Goal: Find specific page/section

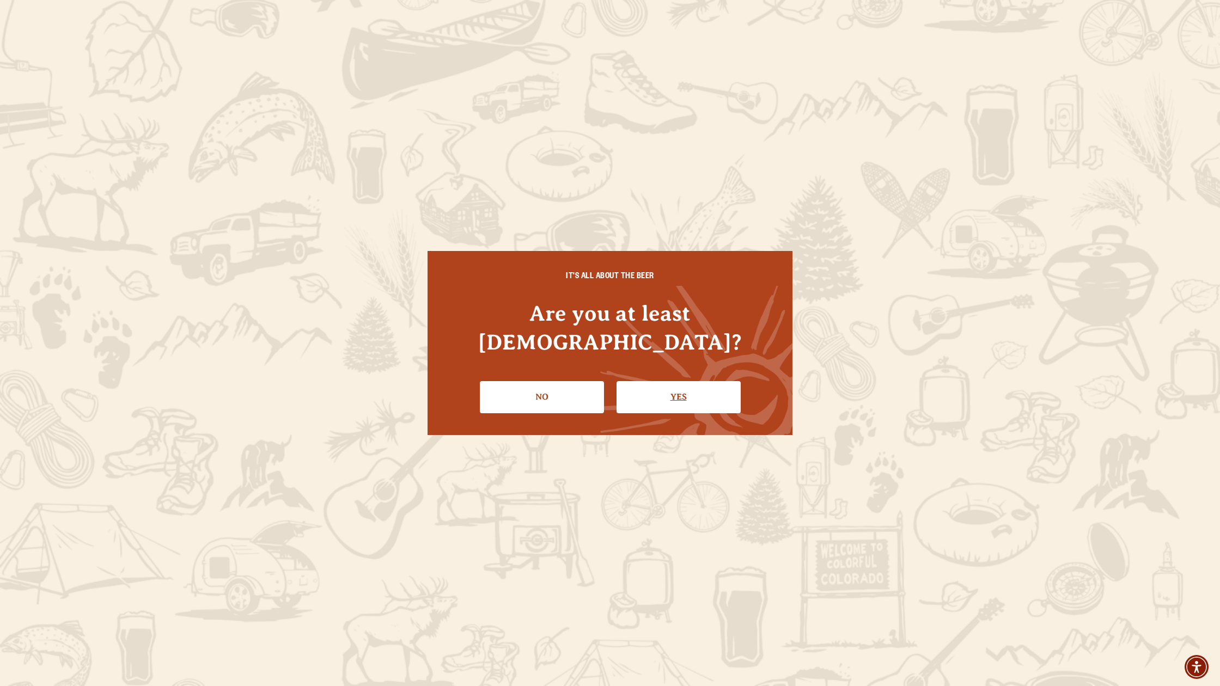
click at [655, 381] on link "Yes" at bounding box center [678, 397] width 124 height 32
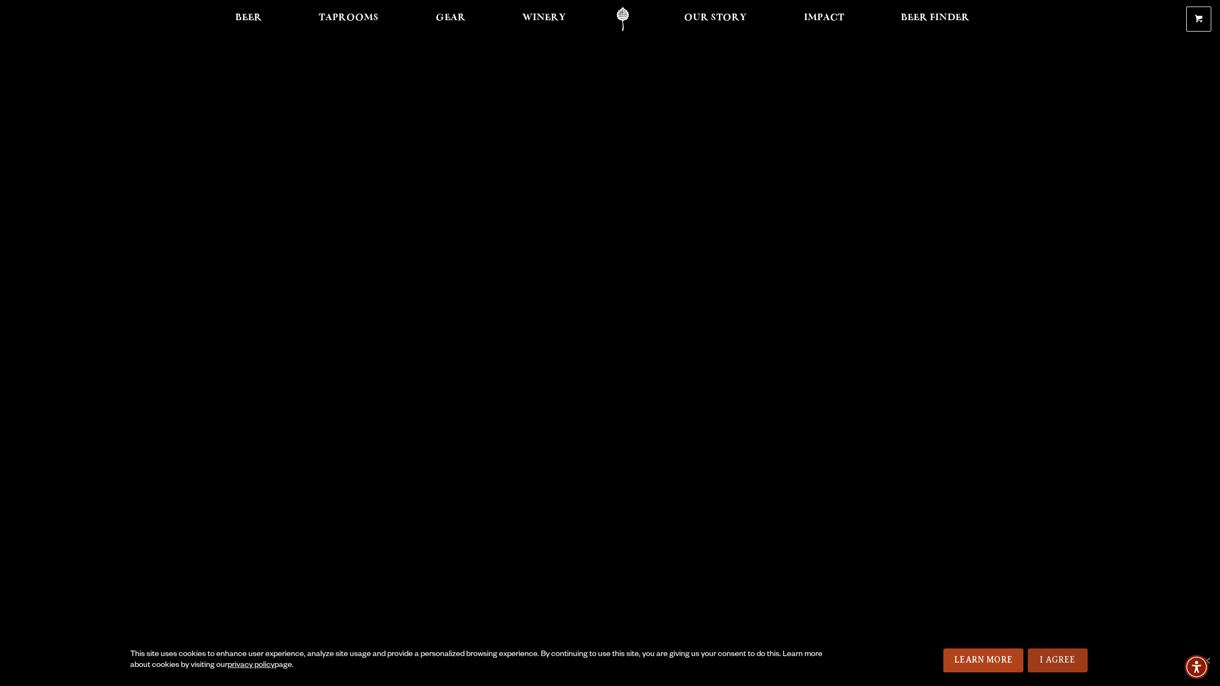
click at [1063, 666] on link "I Agree" at bounding box center [1057, 660] width 60 height 24
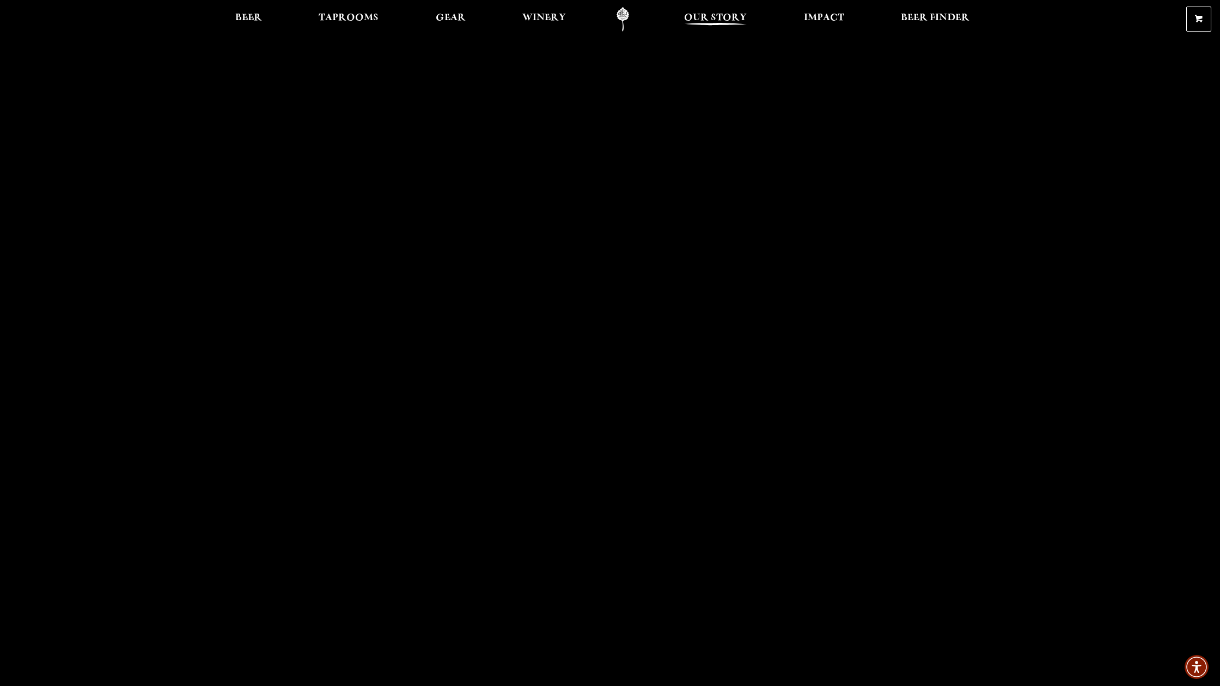
click at [714, 19] on span "Our Story" at bounding box center [715, 18] width 63 height 9
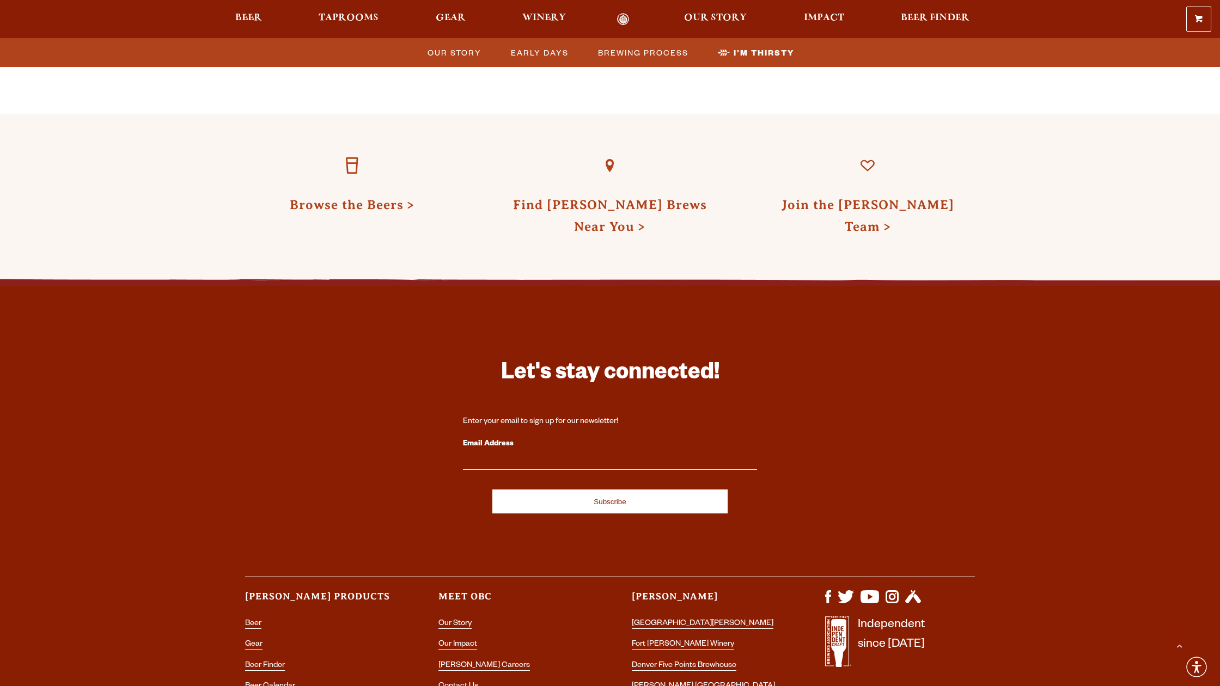
scroll to position [3440, 0]
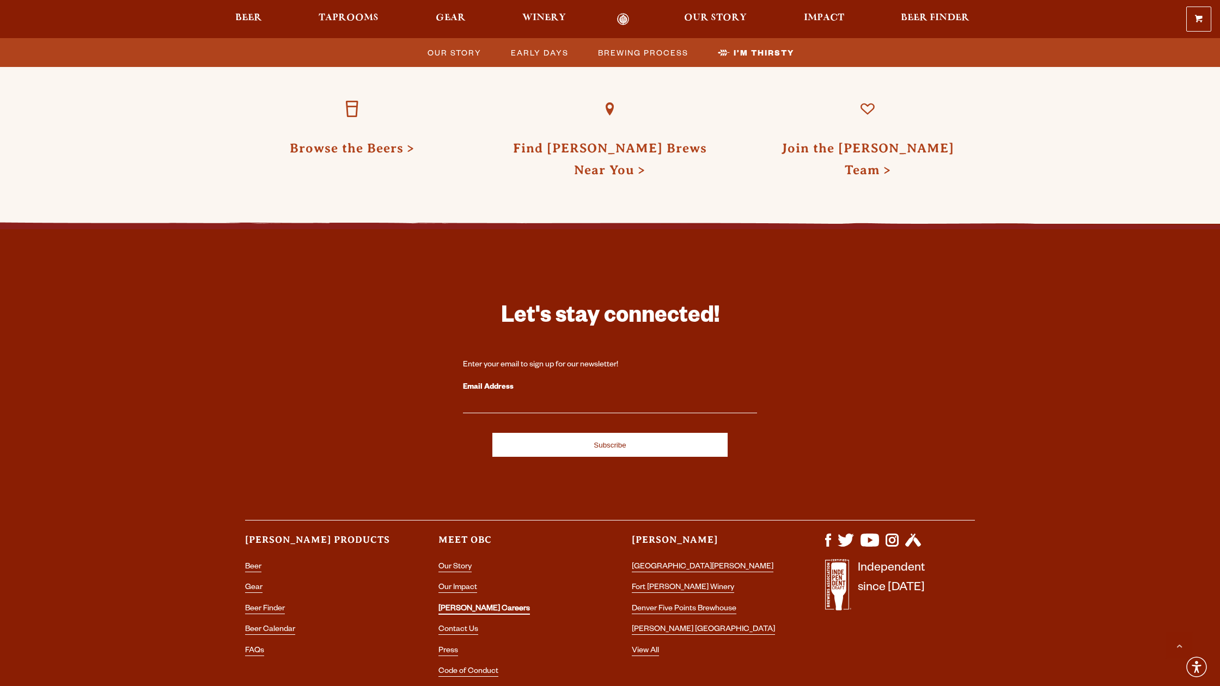
click at [470, 605] on link "[PERSON_NAME] Careers" at bounding box center [483, 610] width 91 height 10
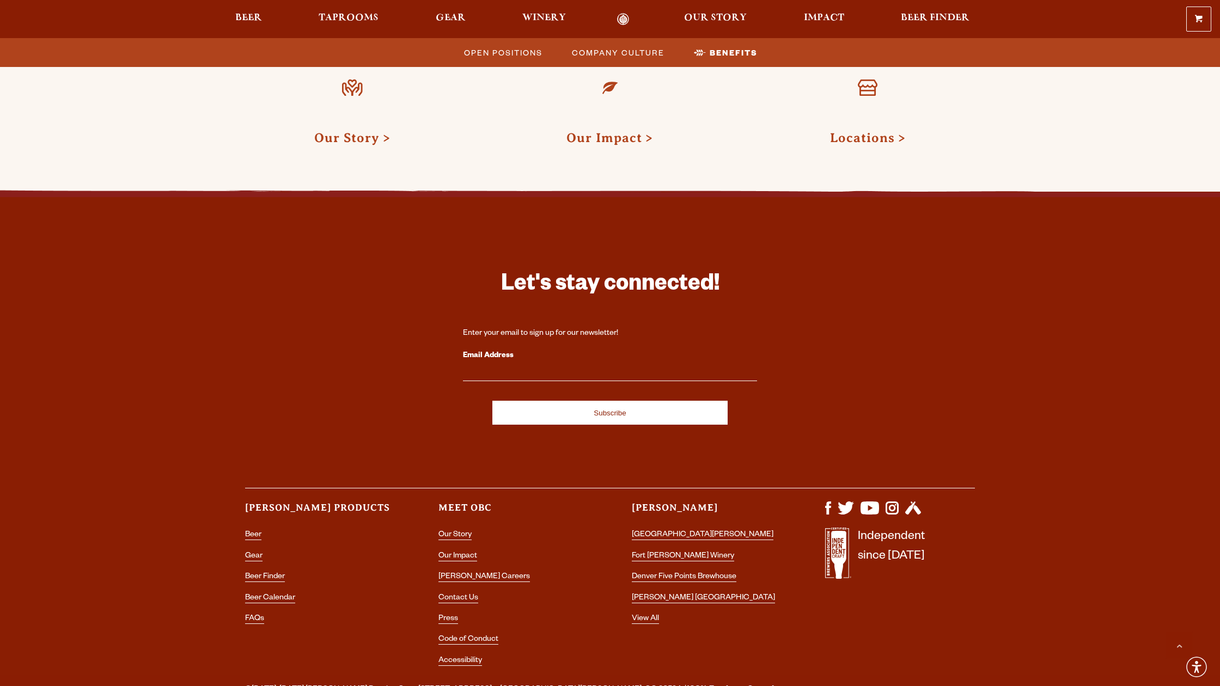
scroll to position [1809, 0]
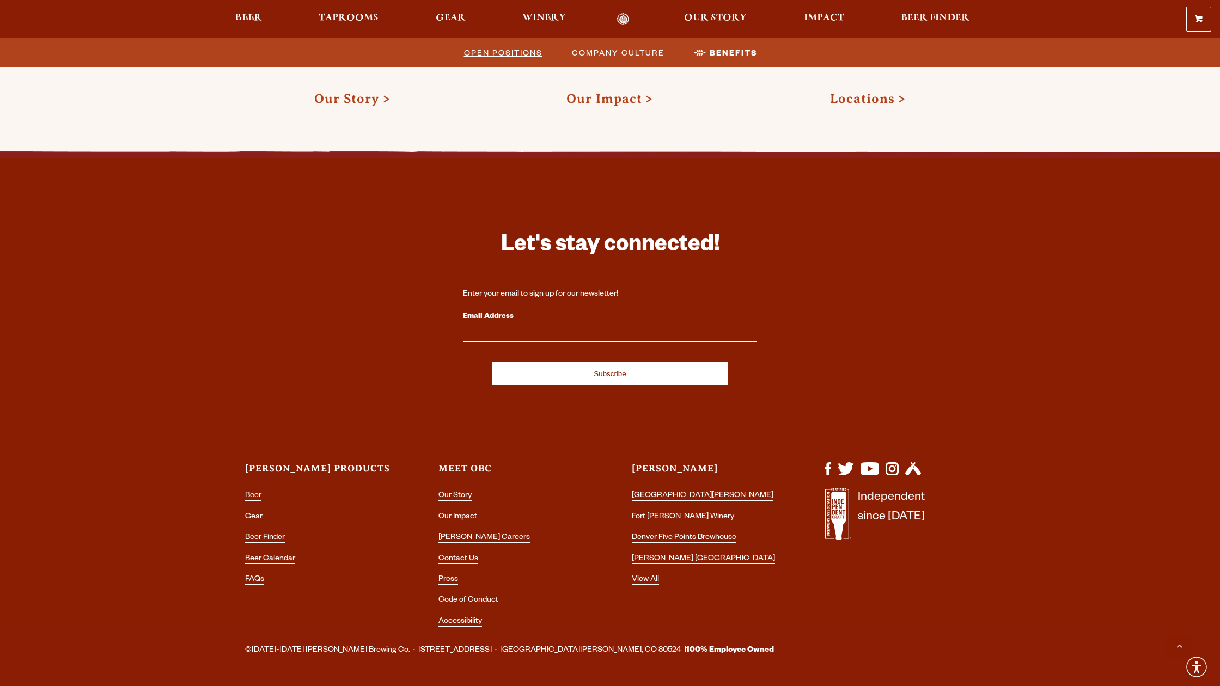
click at [506, 51] on span "Open Positions" at bounding box center [503, 53] width 78 height 16
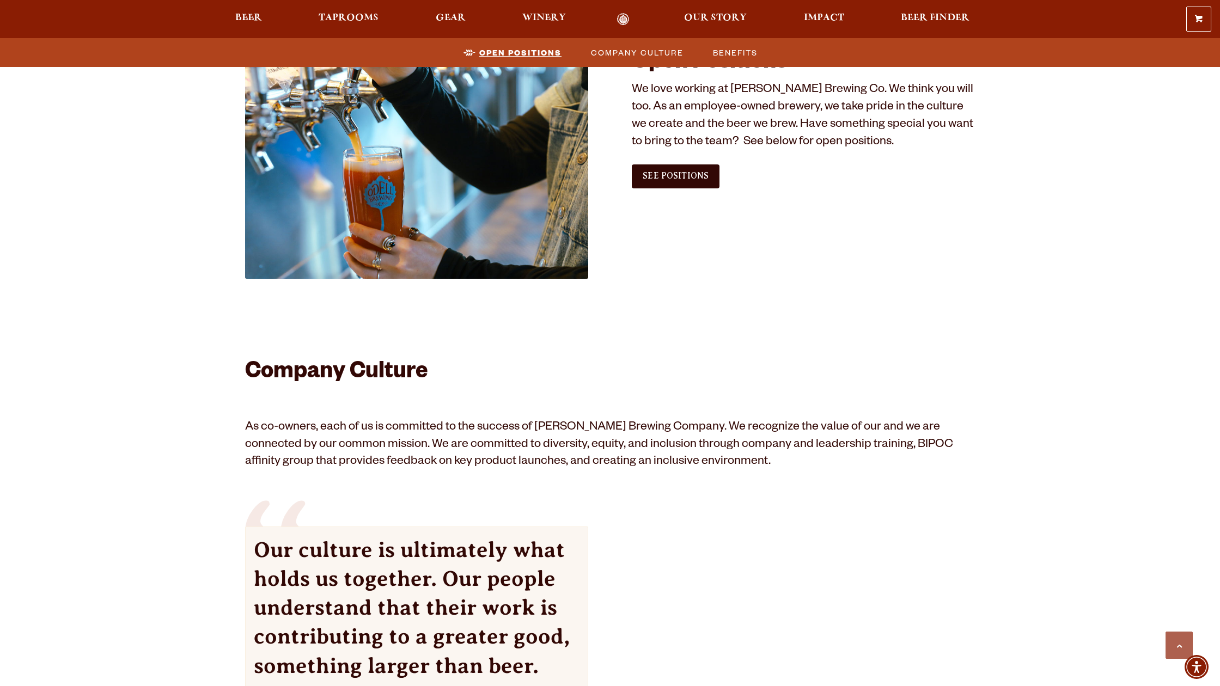
scroll to position [662, 0]
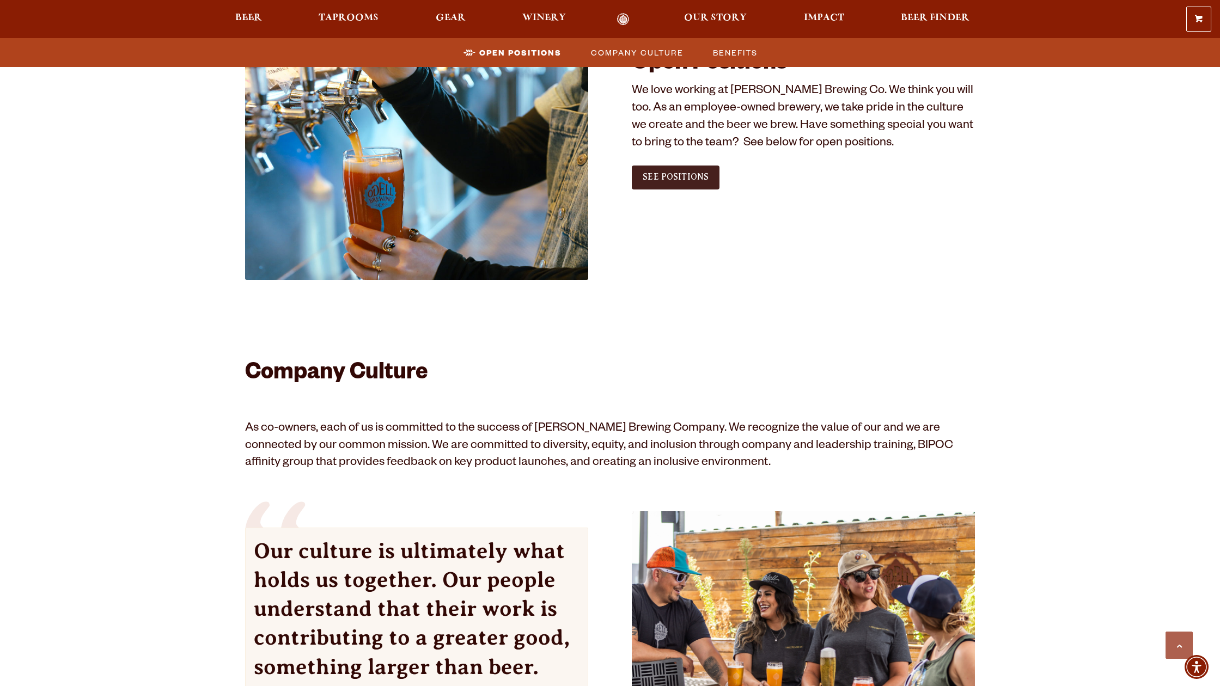
click at [677, 168] on link "See Positions" at bounding box center [676, 178] width 88 height 24
